Goal: Task Accomplishment & Management: Manage account settings

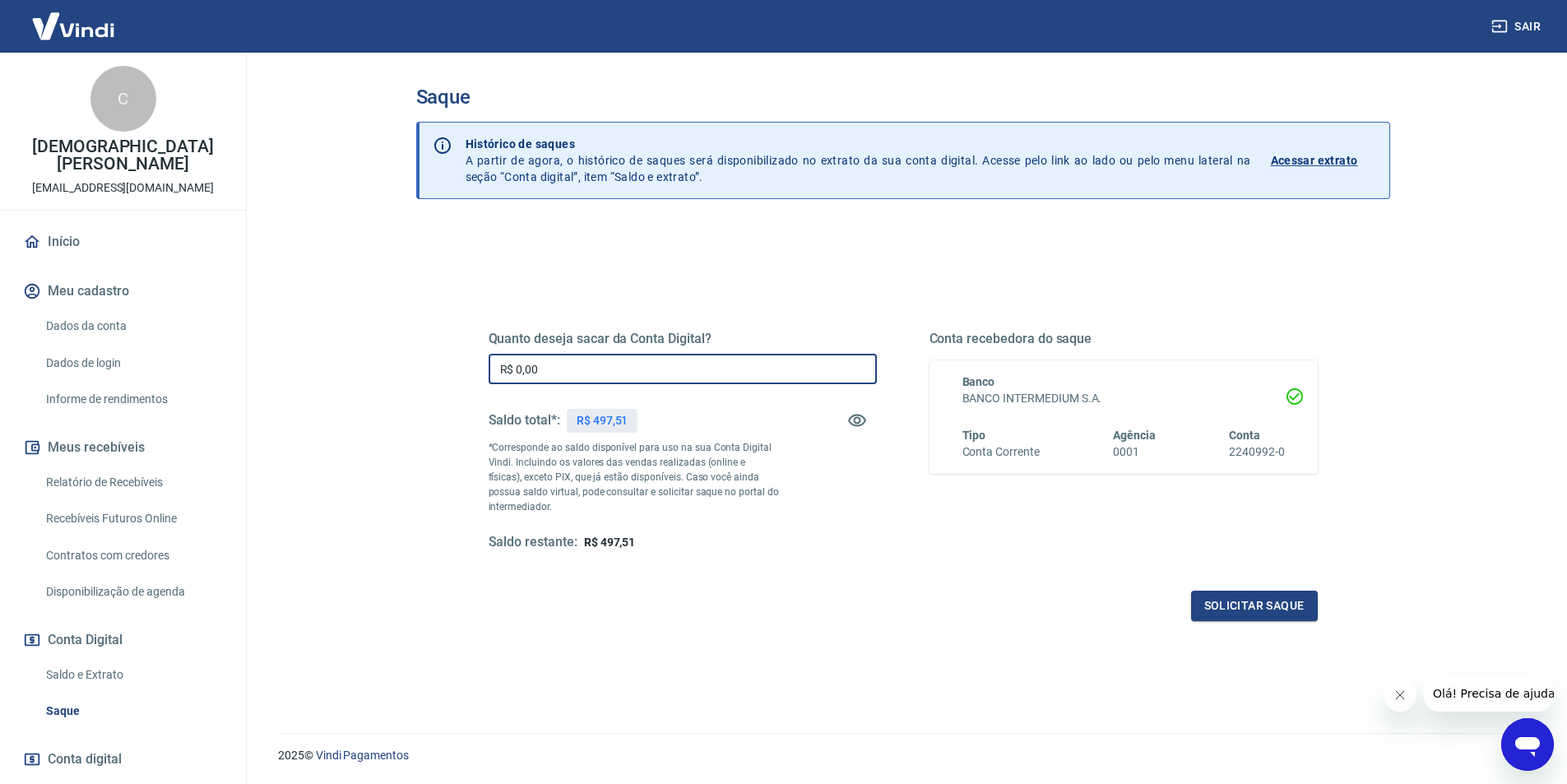
click at [636, 379] on input "R$ 0,00" at bounding box center [682, 368] width 388 height 30
type input "R$ 495,00"
click at [1283, 610] on button "Solicitar saque" at bounding box center [1255, 605] width 127 height 30
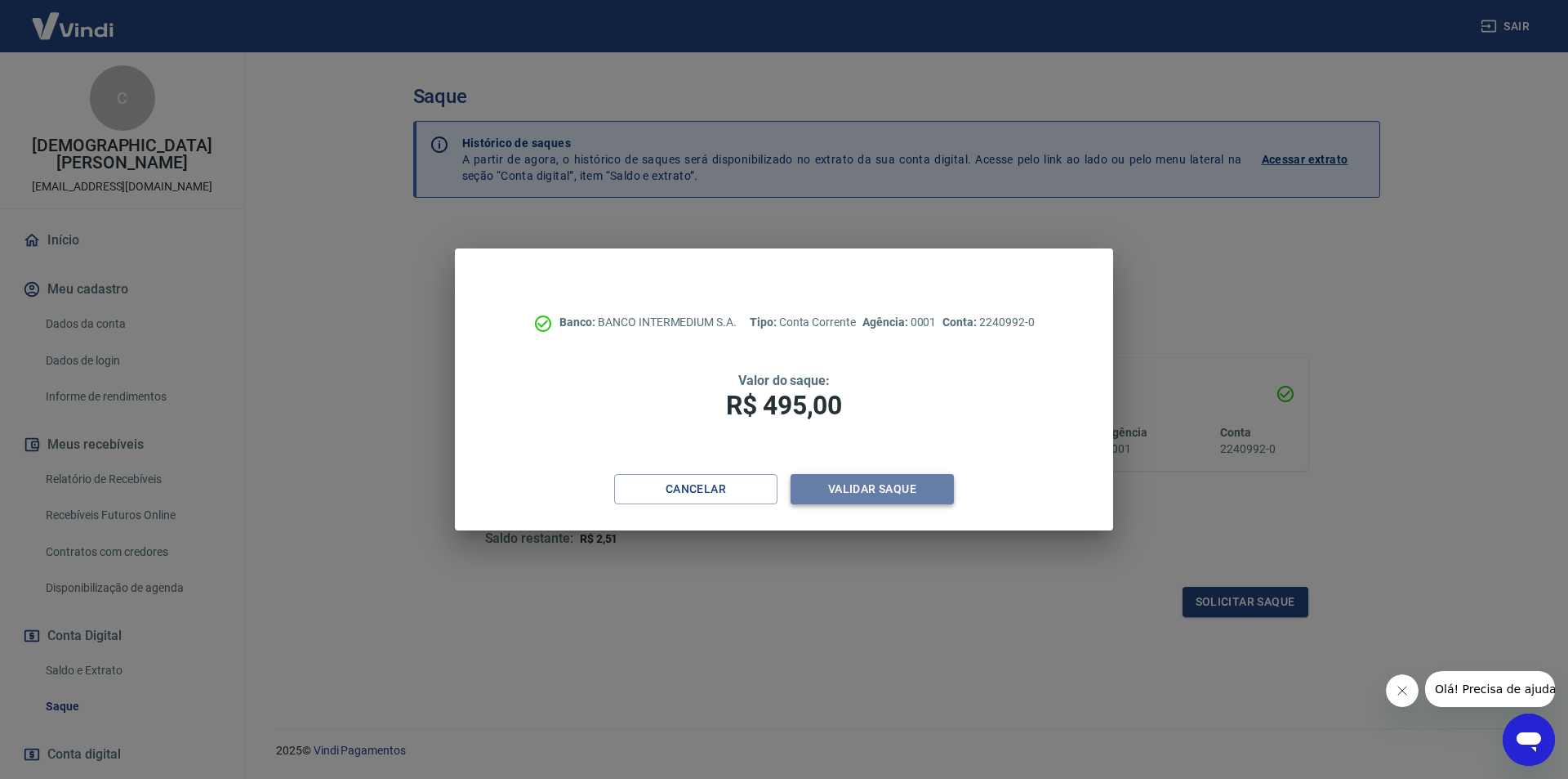
click at [889, 484] on button "Validar saque" at bounding box center [872, 489] width 163 height 30
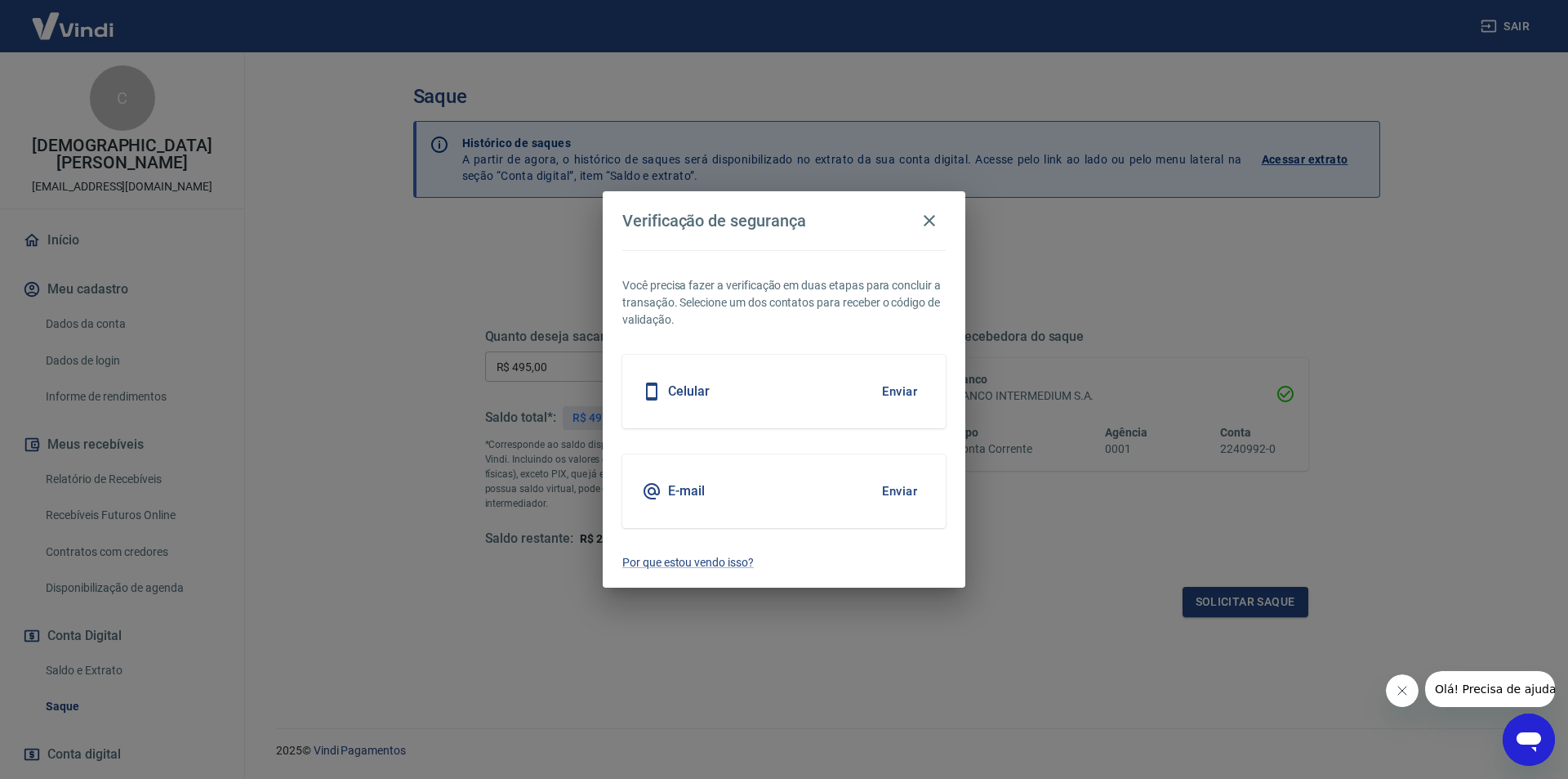
click at [902, 395] on button "Enviar" at bounding box center [899, 392] width 53 height 34
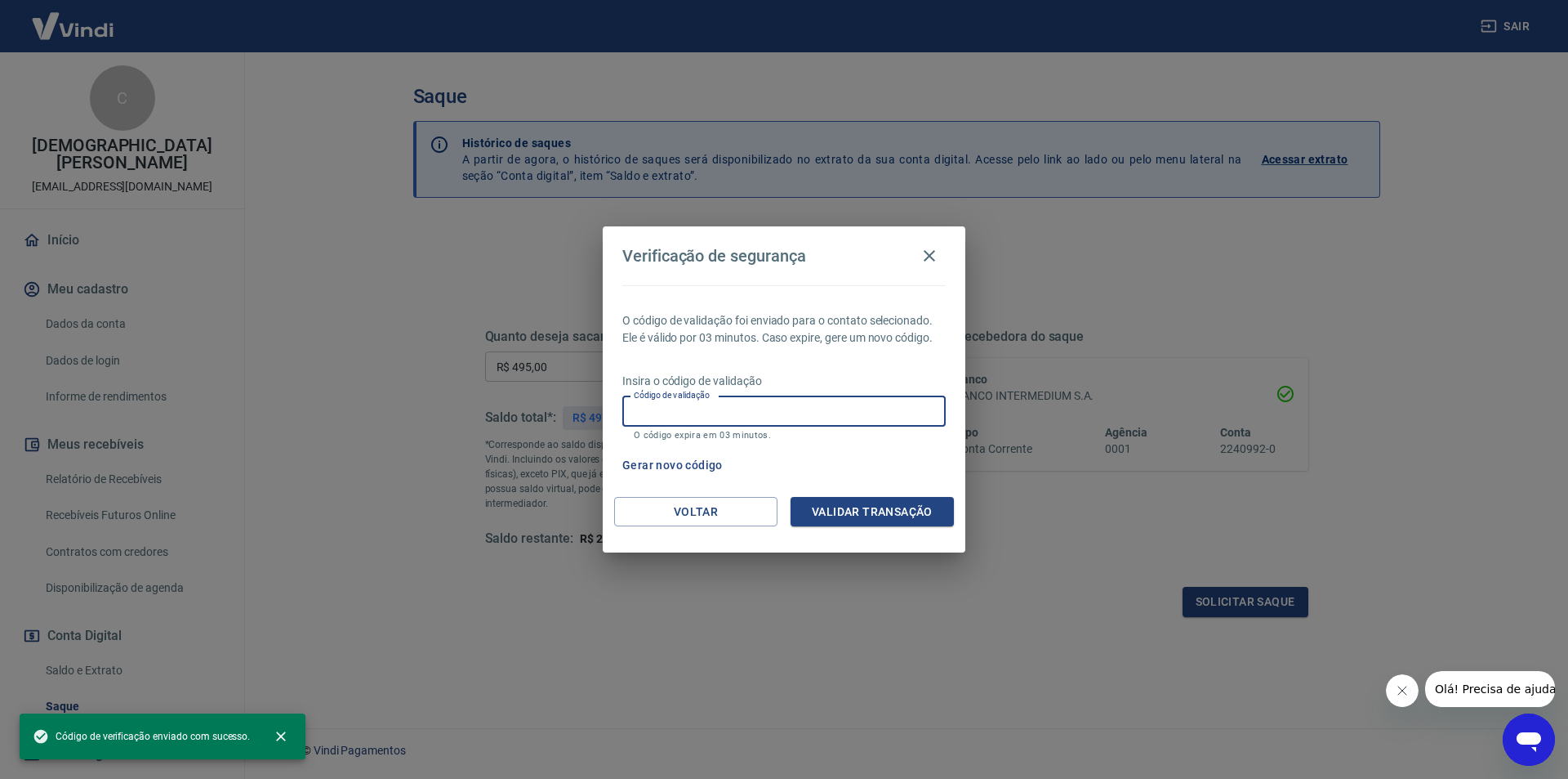
click at [818, 408] on input "Código de validação" at bounding box center [784, 411] width 324 height 30
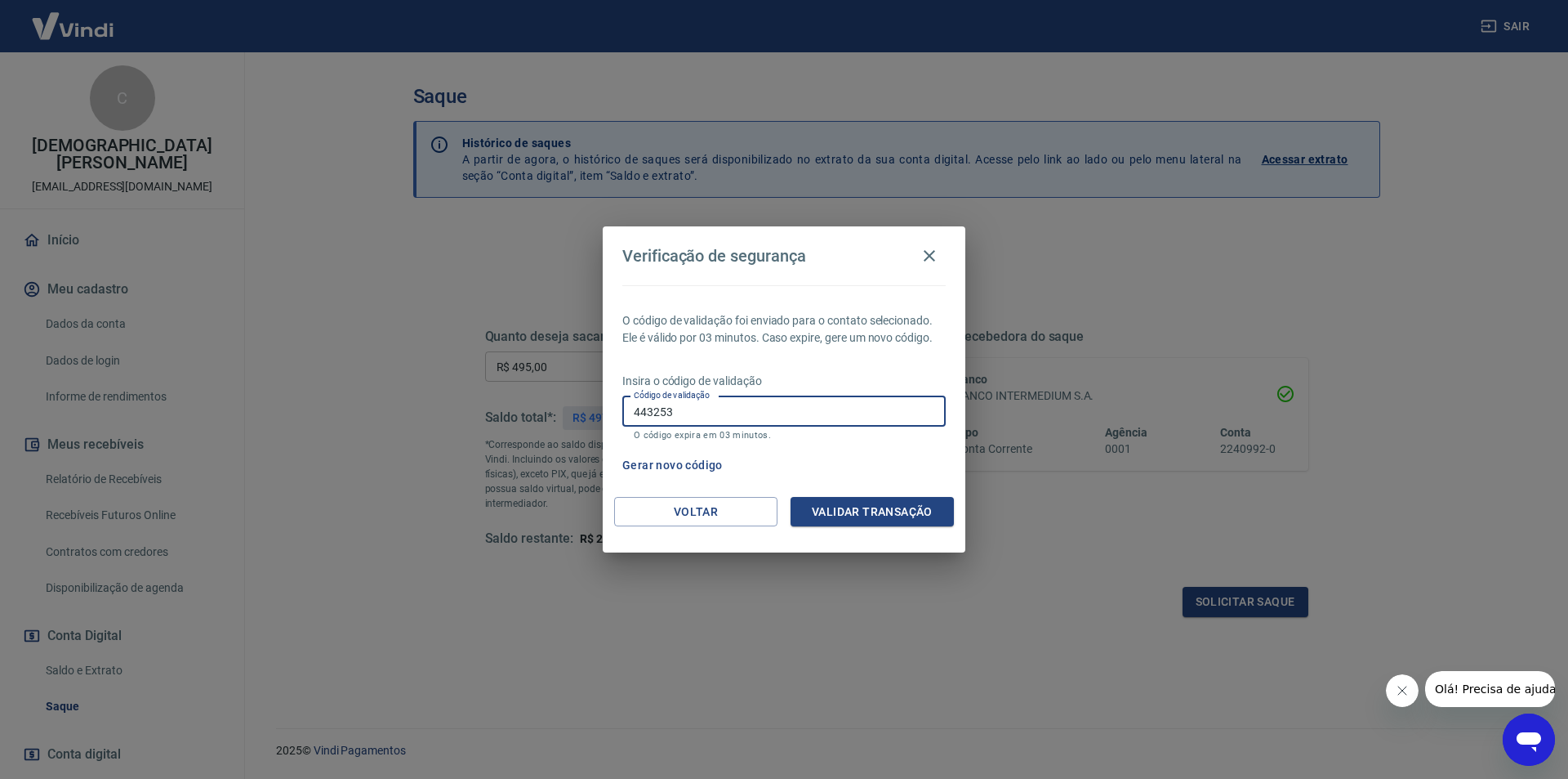
type input "443253"
click at [846, 499] on button "Validar transação" at bounding box center [872, 511] width 163 height 30
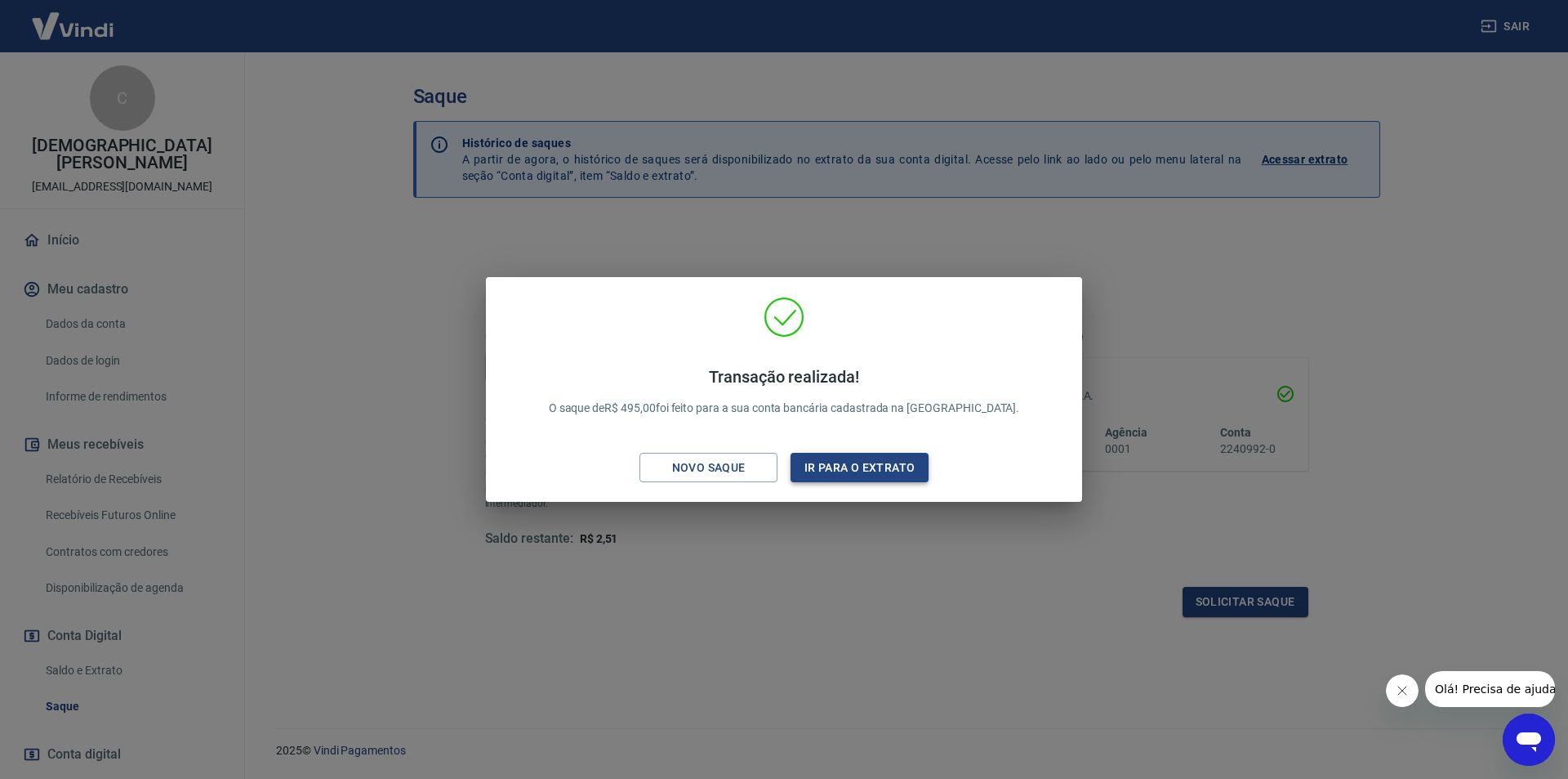
click at [886, 461] on button "Ir para o extrato" at bounding box center [859, 467] width 138 height 30
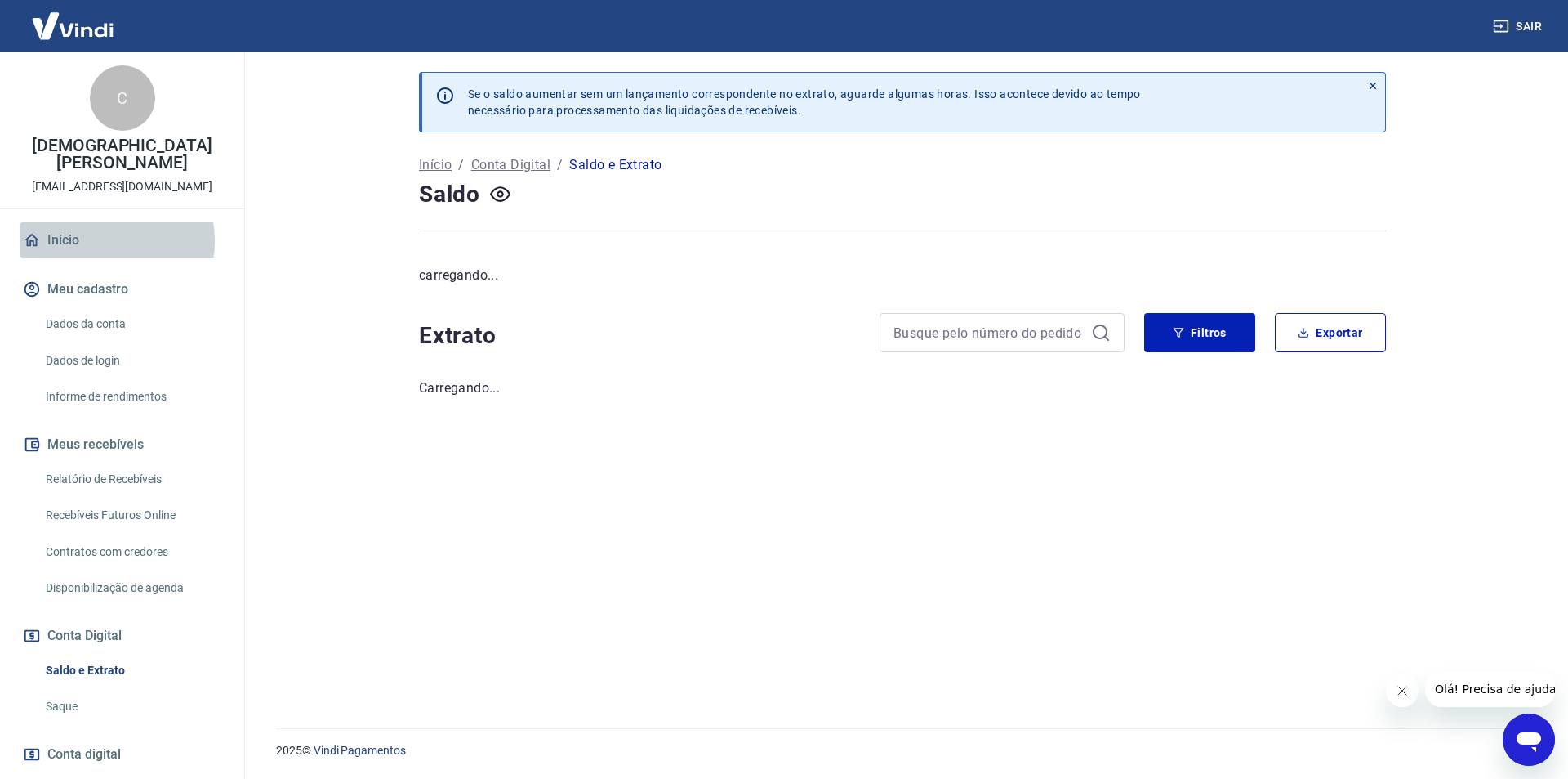
click at [98, 224] on link "Início" at bounding box center [122, 240] width 205 height 36
